Goal: Task Accomplishment & Management: Use online tool/utility

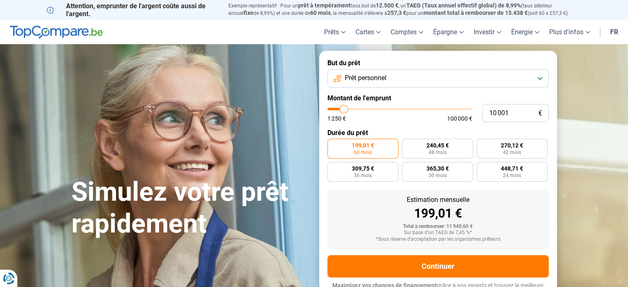
type input "10 250"
type input "10250"
type input "22 250"
type input "22250"
type input "38 000"
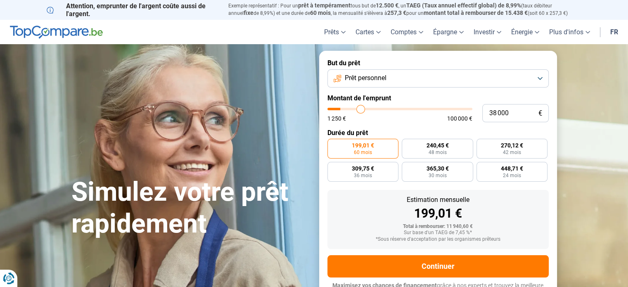
type input "38000"
type input "49 250"
type input "49250"
type input "57 000"
type input "57000"
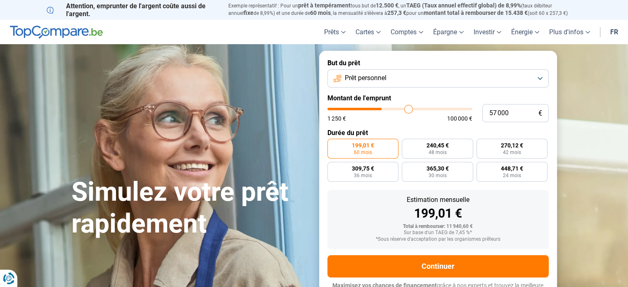
type input "63 500"
type input "63500"
type input "69 000"
type input "69000"
type input "71 000"
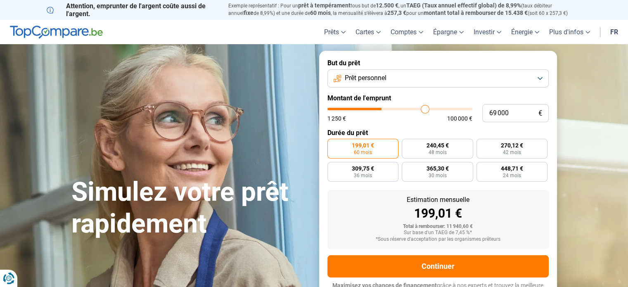
type input "71000"
type input "76 000"
type input "76000"
type input "78 500"
type input "78500"
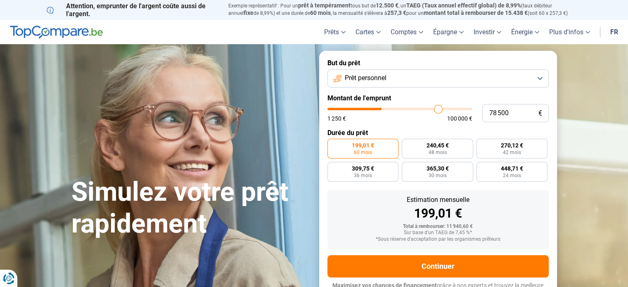
type input "81 750"
type input "81750"
type input "85 750"
type input "85750"
type input "88 250"
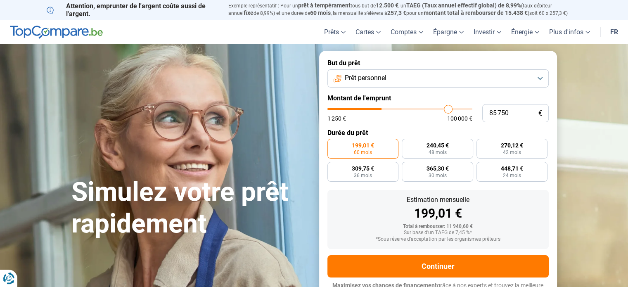
type input "88250"
type input "91 000"
type input "91000"
type input "92 750"
type input "92750"
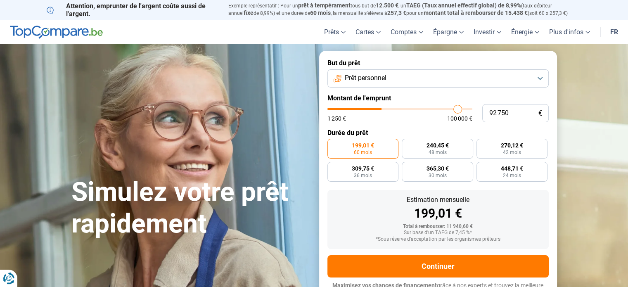
type input "95 250"
type input "95250"
type input "97 500"
type input "97500"
type input "98 750"
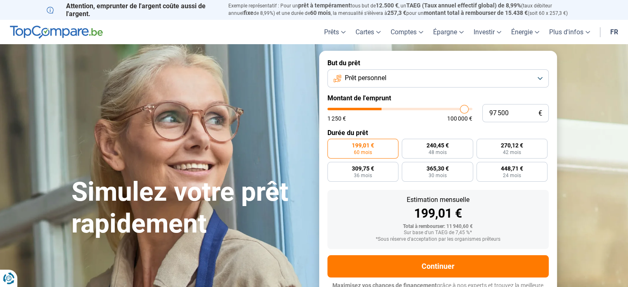
type input "98750"
type input "99 500"
type input "99500"
type input "100 000"
drag, startPoint x: 344, startPoint y: 110, endPoint x: 476, endPoint y: 108, distance: 132.2
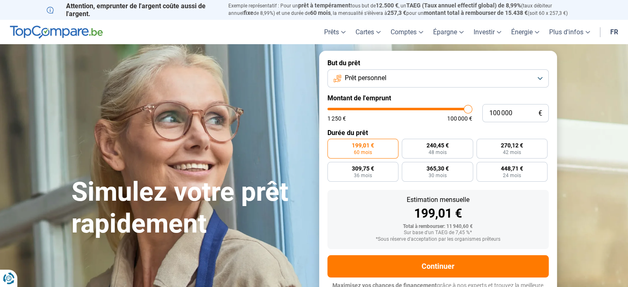
type input "100000"
click at [473, 108] on input "range" at bounding box center [400, 109] width 145 height 2
radio input "false"
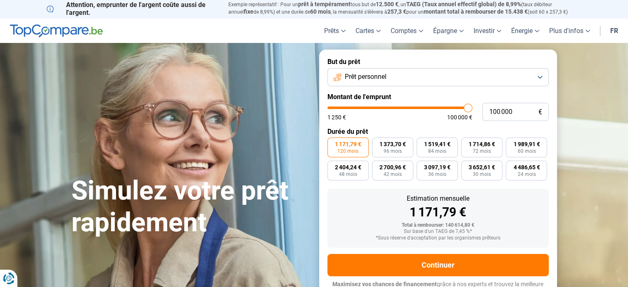
scroll to position [11, 0]
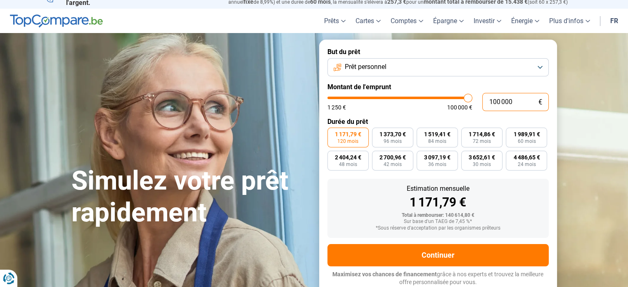
click at [519, 103] on input "100 000" at bounding box center [516, 102] width 67 height 18
type input "10 000"
type input "10000"
type input "1 000"
type input "1250"
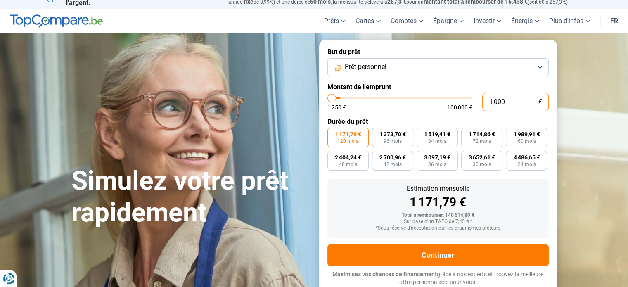
type input "100"
type input "1250"
type input "10"
type input "1250"
type input "1"
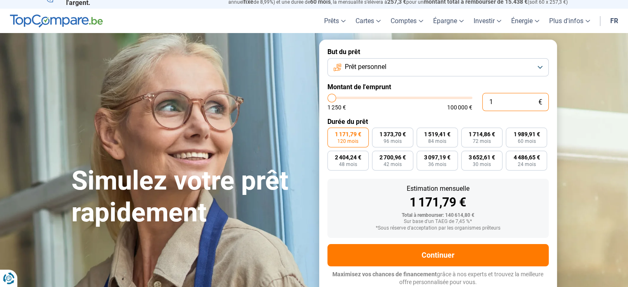
type input "1250"
type input "0"
type input "1250"
type input "1 250"
type input "1250"
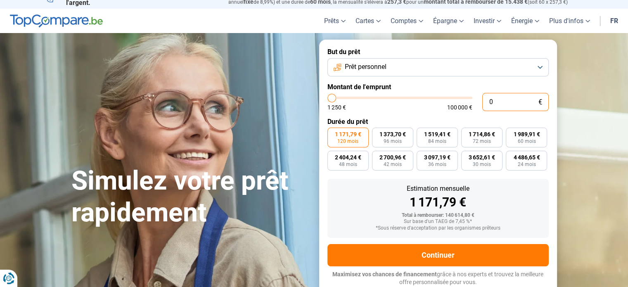
radio input "true"
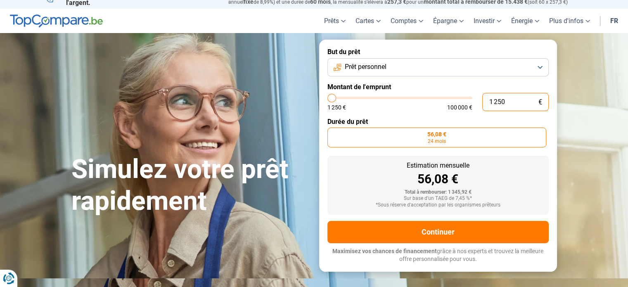
scroll to position [0, 0]
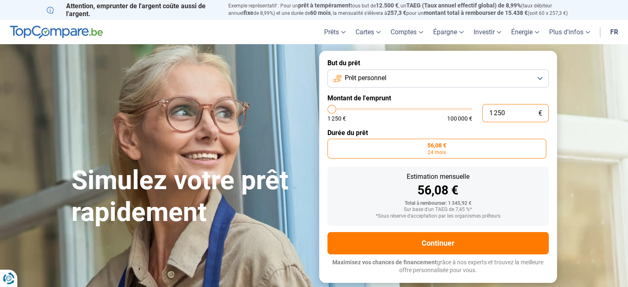
type input "125"
type input "1250"
type input "12"
type input "1250"
type input "1"
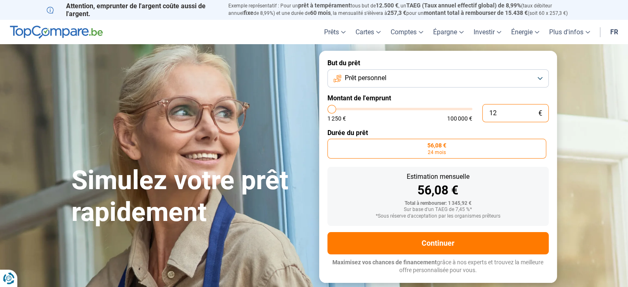
type input "1250"
type input "0"
type input "1250"
type input "1 250"
type input "1250"
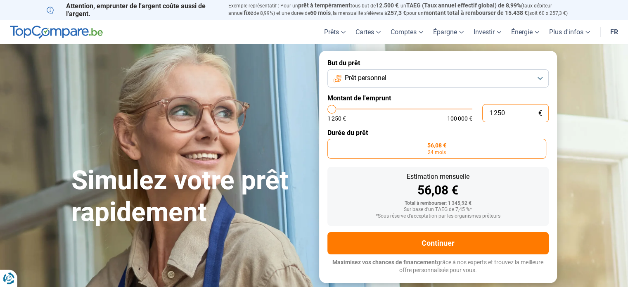
type input "1 250"
